Goal: Task Accomplishment & Management: Manage account settings

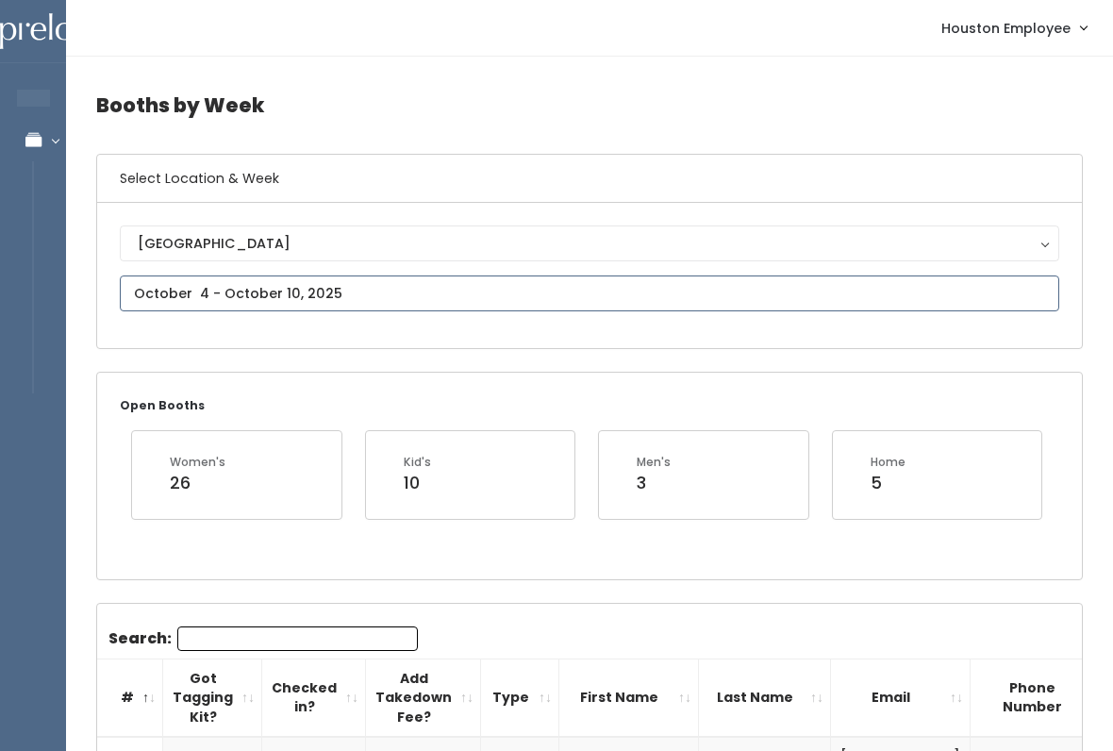
click at [198, 292] on input "text" at bounding box center [589, 293] width 939 height 36
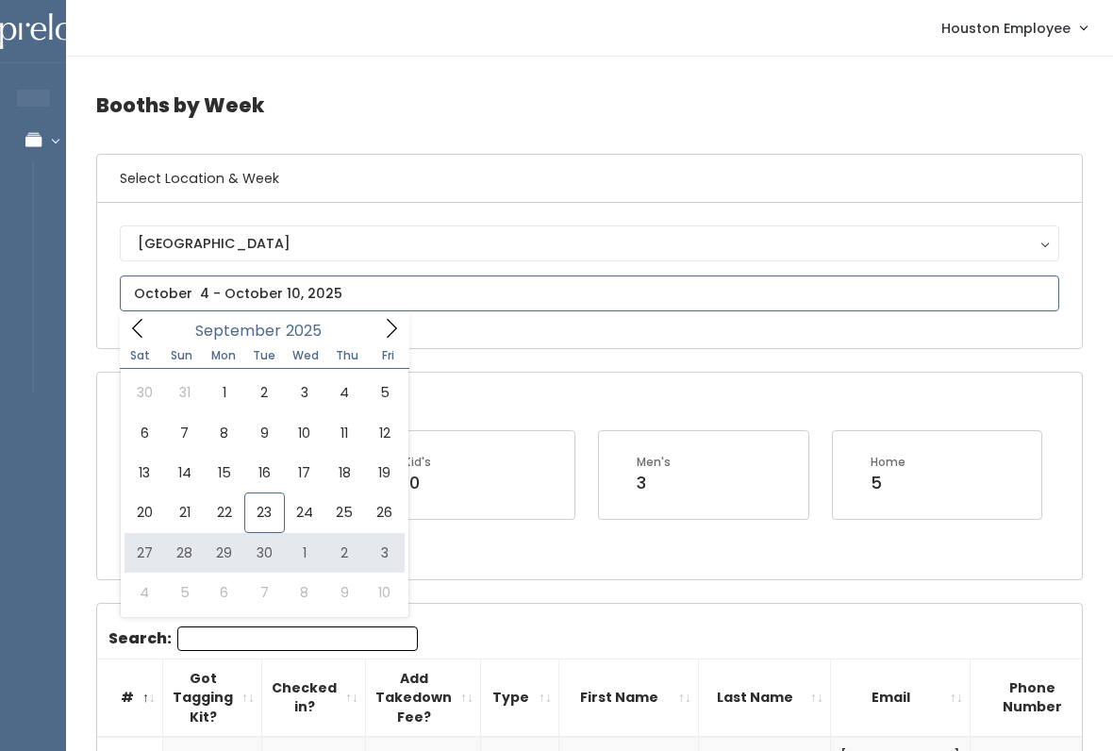
type input "September 27 to October 3"
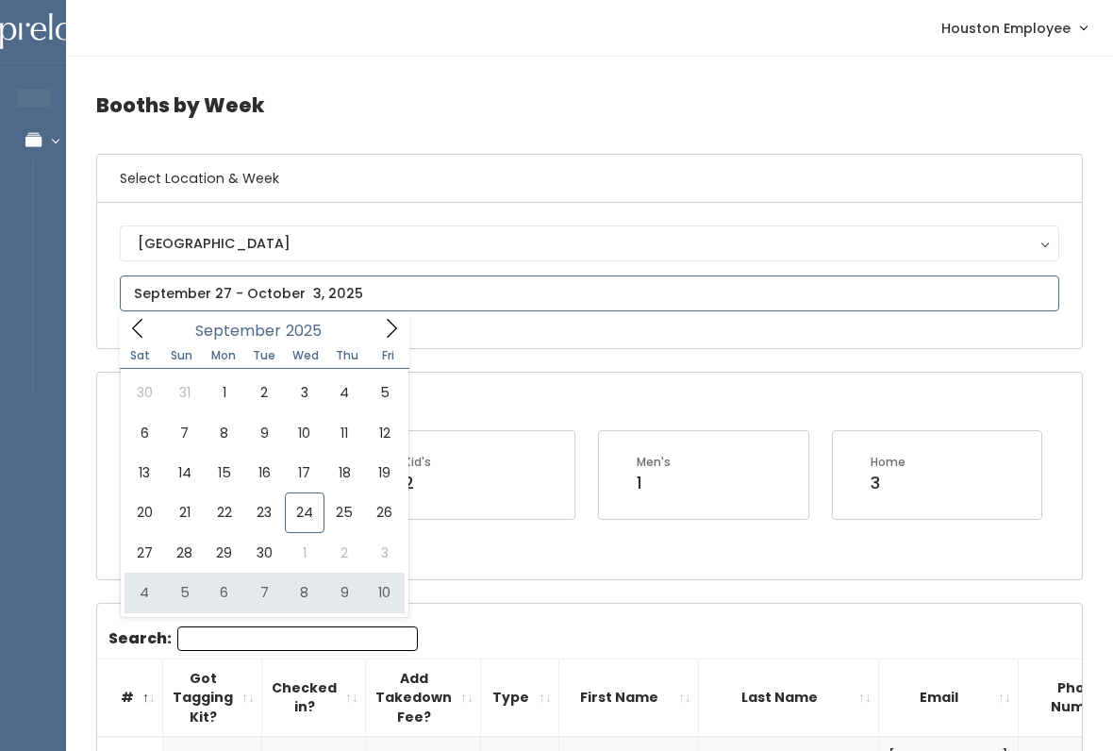
type input "October 4 to October 10"
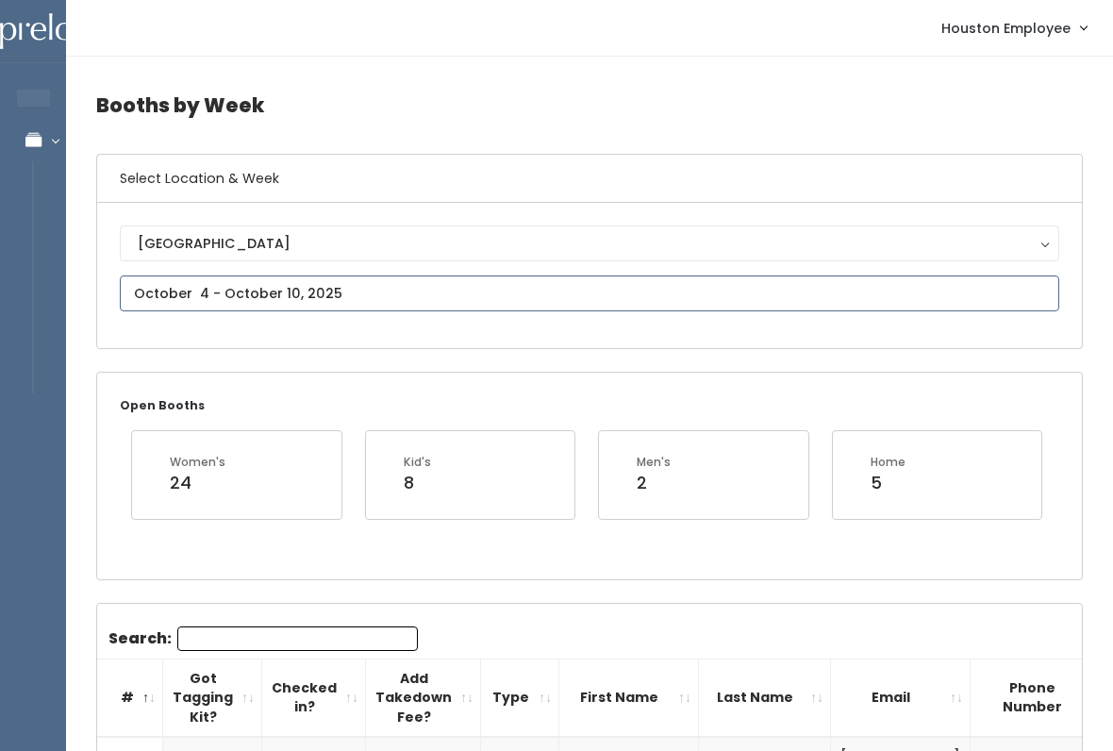
click at [228, 291] on input "text" at bounding box center [589, 293] width 939 height 36
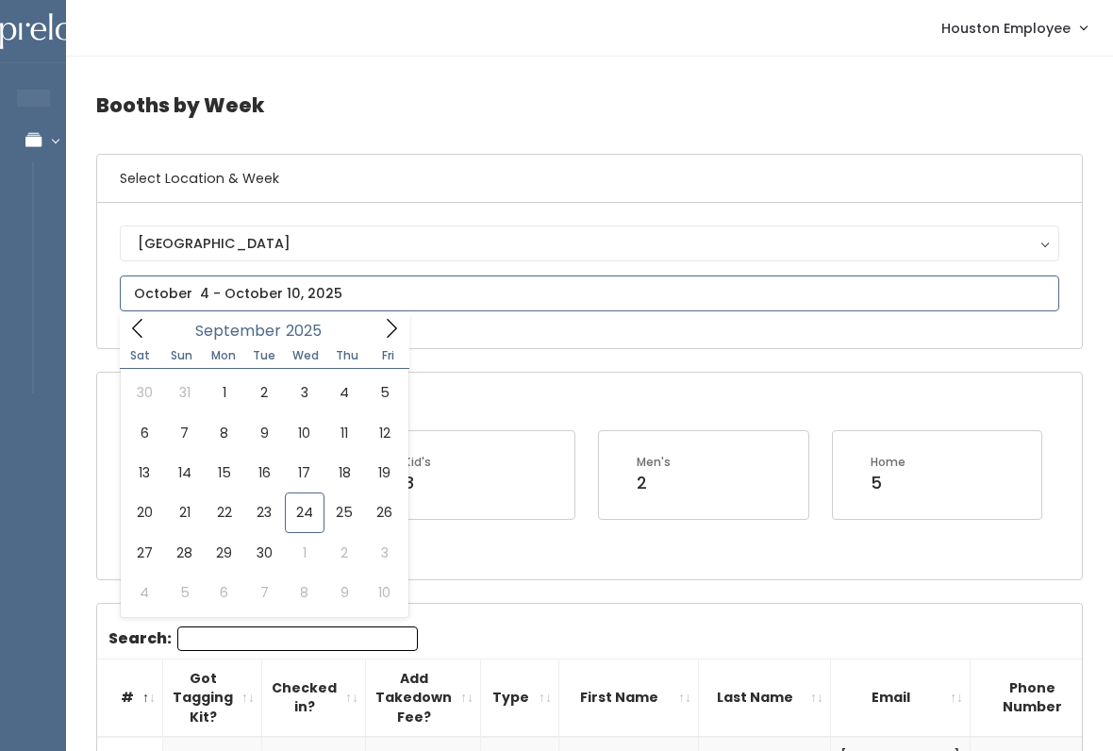
click at [384, 324] on icon at bounding box center [391, 328] width 21 height 21
type input "October 11 to October 17"
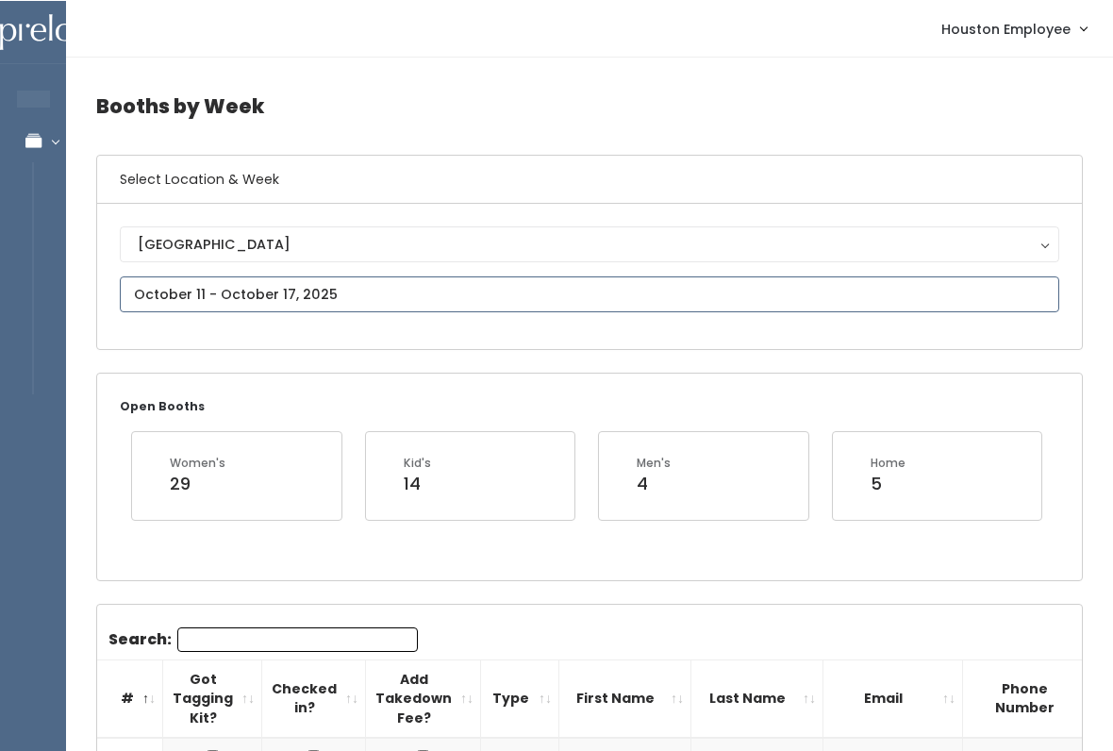
click at [278, 290] on input "text" at bounding box center [589, 293] width 939 height 36
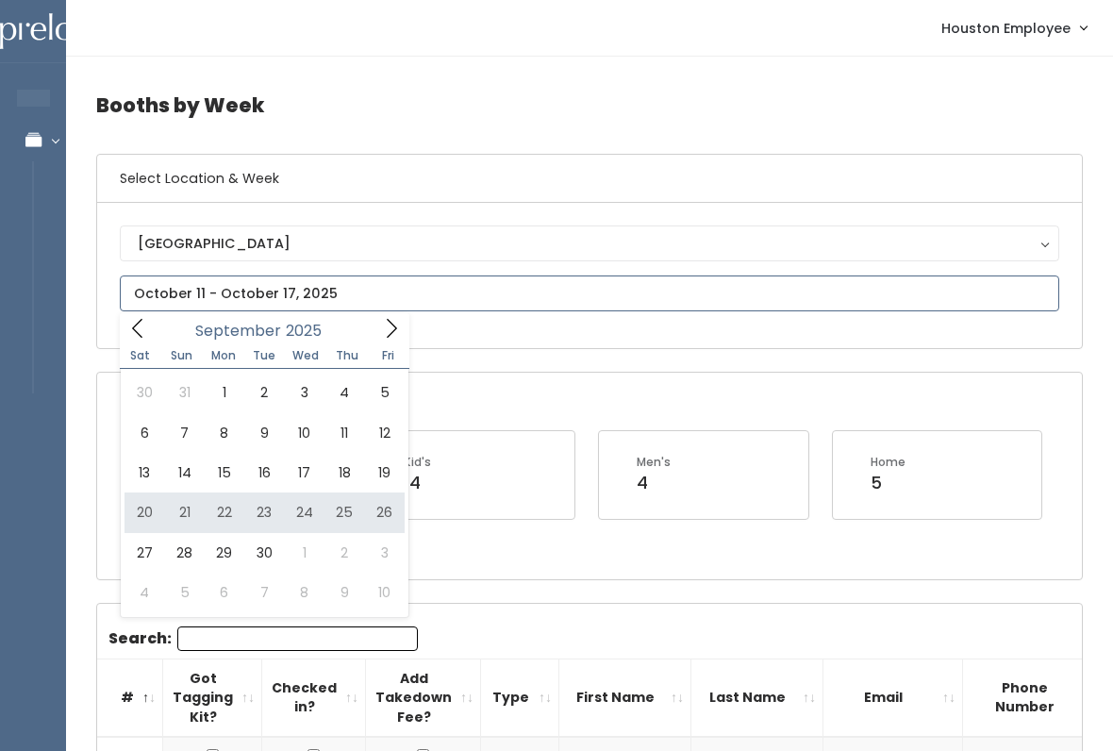
type input "September 20 to September 26"
